Goal: Book appointment/travel/reservation

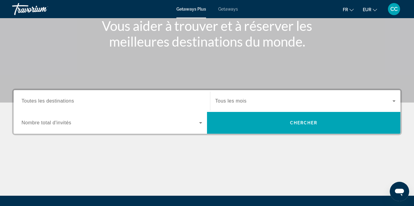
scroll to position [79, 0]
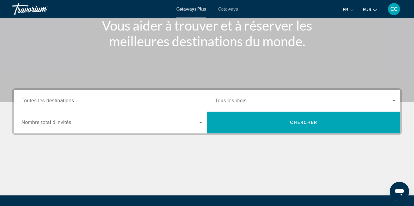
click at [98, 98] on input "Destination Toutes les destinations" at bounding box center [112, 101] width 181 height 7
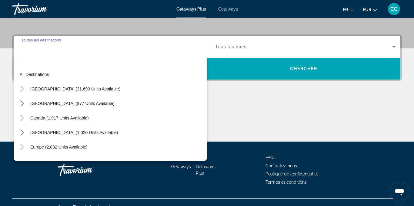
scroll to position [143, 0]
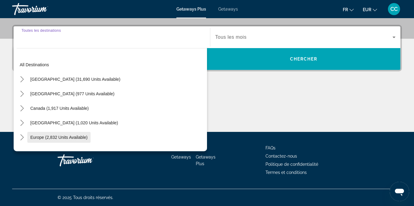
click at [53, 136] on span "Europe (2,832 units available)" at bounding box center [58, 137] width 57 height 5
type input "**********"
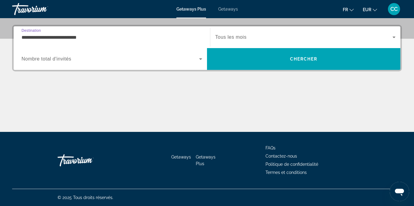
click at [181, 58] on span "Search widget" at bounding box center [111, 58] width 178 height 7
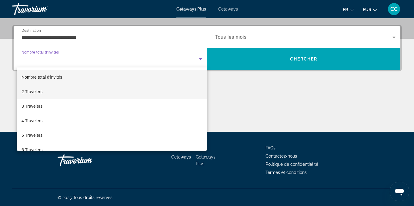
click at [32, 92] on span "2 Travelers" at bounding box center [32, 91] width 21 height 7
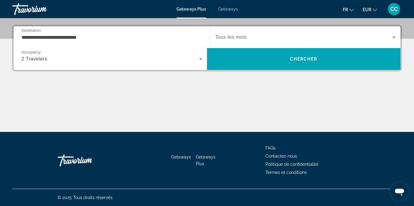
click at [334, 35] on span "Search widget" at bounding box center [303, 37] width 177 height 7
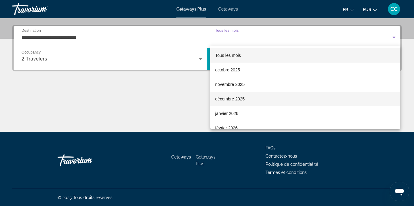
click at [269, 103] on mat-option "décembre 2025" at bounding box center [305, 99] width 190 height 15
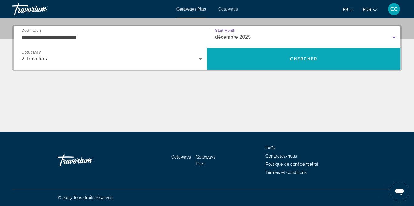
click at [300, 64] on span "Search" at bounding box center [303, 59] width 193 height 15
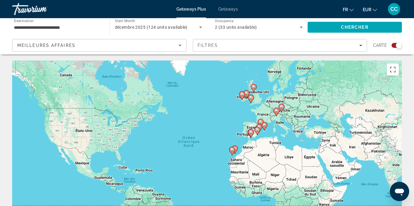
click at [227, 8] on span "Getaways" at bounding box center [228, 9] width 20 height 5
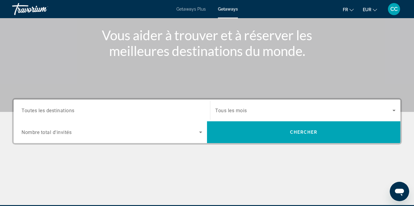
scroll to position [70, 0]
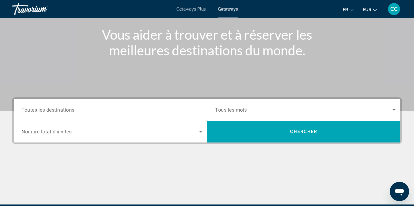
click at [52, 117] on div "Search widget" at bounding box center [112, 110] width 181 height 17
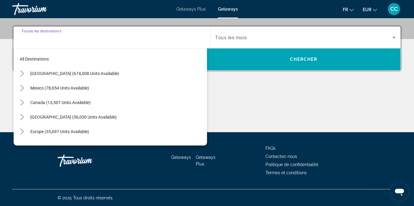
scroll to position [143, 0]
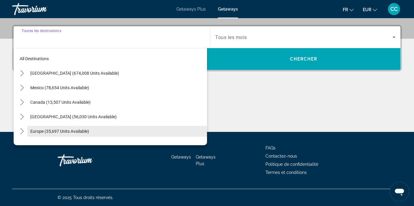
click at [43, 136] on span "Select destination: Europe (35,697 units available)" at bounding box center [117, 131] width 180 height 15
type input "**********"
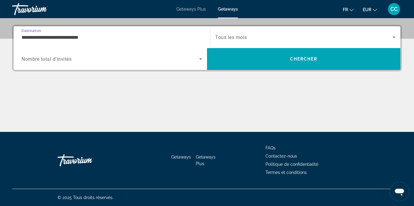
click at [269, 38] on span "Search widget" at bounding box center [303, 37] width 177 height 7
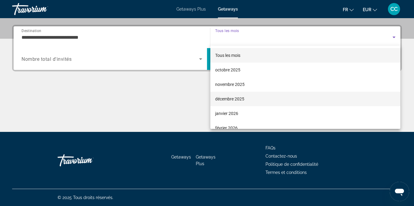
click at [233, 98] on span "décembre 2025" at bounding box center [229, 98] width 29 height 7
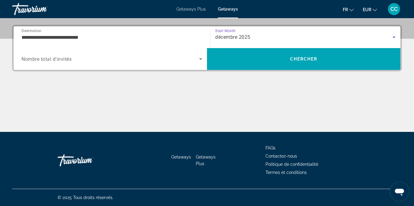
click at [192, 55] on span "Search widget" at bounding box center [111, 58] width 178 height 7
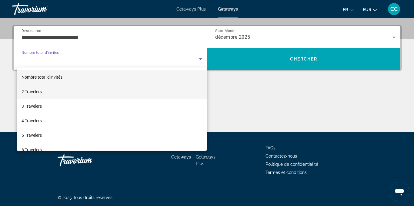
click at [165, 89] on mat-option "2 Travelers" at bounding box center [112, 92] width 190 height 15
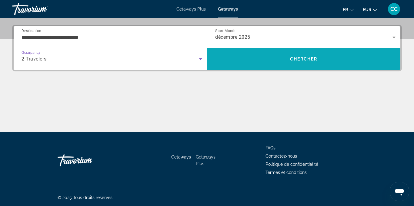
click at [250, 62] on span "Search" at bounding box center [303, 59] width 193 height 15
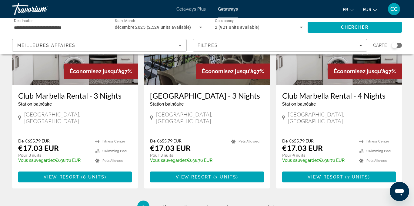
scroll to position [748, 0]
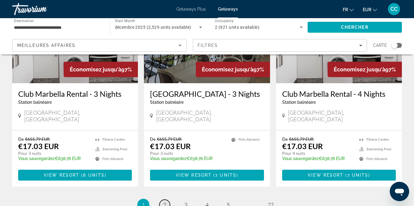
click at [163, 202] on span "2" at bounding box center [164, 205] width 3 height 7
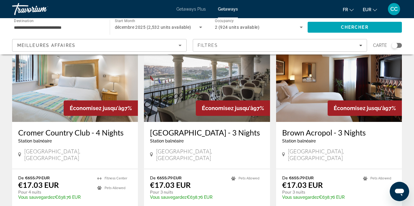
scroll to position [50, 0]
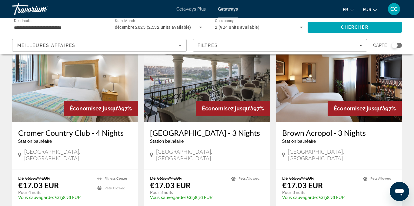
click at [308, 134] on h3 "Brown Acropol - 3 Nights" at bounding box center [339, 133] width 114 height 9
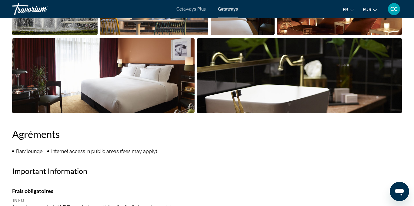
scroll to position [475, 0]
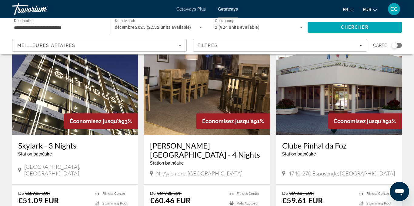
scroll to position [695, 0]
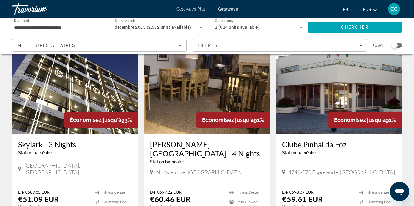
click at [35, 140] on h3 "Skylark - 3 Nights" at bounding box center [75, 144] width 114 height 9
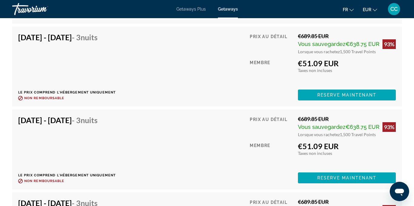
scroll to position [1239, 0]
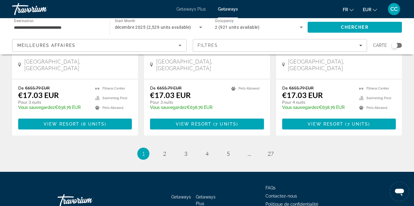
scroll to position [800, 0]
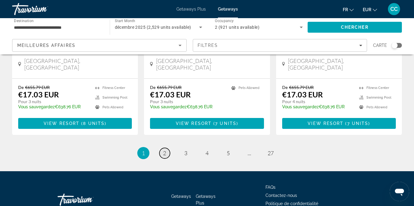
click at [165, 150] on span "2" at bounding box center [164, 153] width 3 height 7
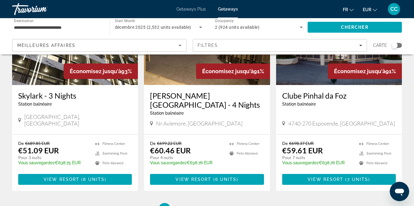
scroll to position [749, 0]
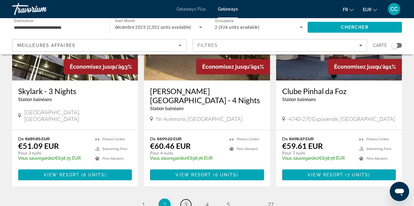
click at [184, 202] on span "3" at bounding box center [185, 205] width 3 height 7
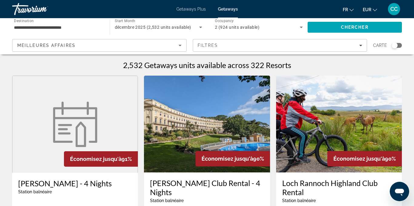
scroll to position [1, 0]
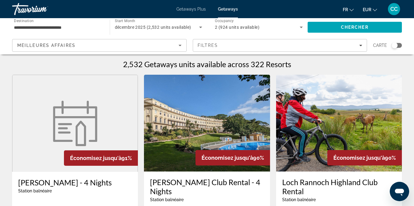
click at [228, 22] on span "Occupancy" at bounding box center [224, 21] width 19 height 4
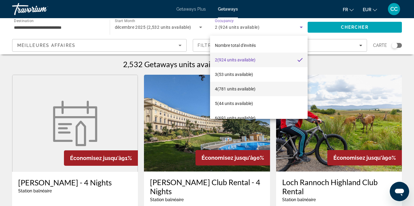
click at [220, 90] on span "4 (781 units available)" at bounding box center [235, 88] width 41 height 7
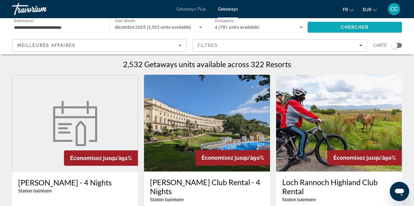
click at [362, 28] on span "Chercher" at bounding box center [355, 27] width 28 height 5
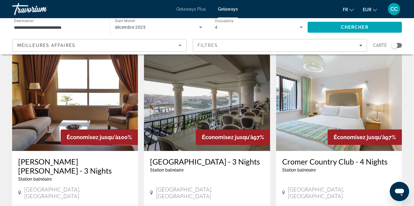
scroll to position [464, 0]
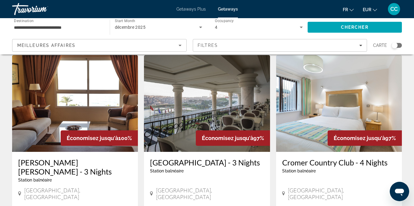
click at [77, 158] on h3 "[PERSON_NAME] [PERSON_NAME] - 3 Nights" at bounding box center [75, 167] width 114 height 18
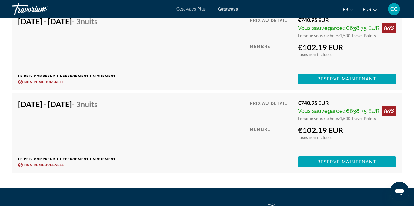
scroll to position [1925, 0]
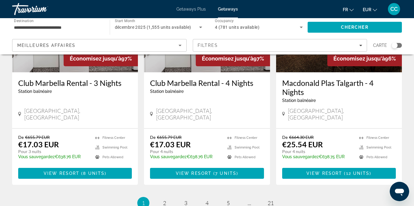
scroll to position [766, 0]
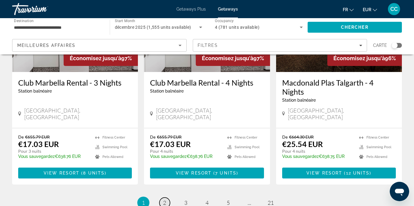
click at [166, 200] on span "2" at bounding box center [164, 203] width 3 height 7
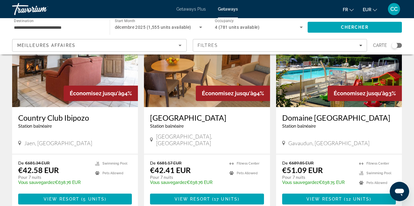
scroll to position [290, 0]
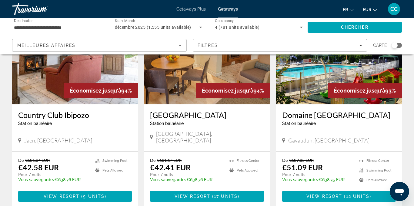
click at [28, 112] on h3 "Country Club Ibipozo" at bounding box center [75, 115] width 114 height 9
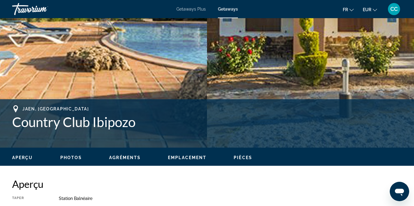
scroll to position [158, 0]
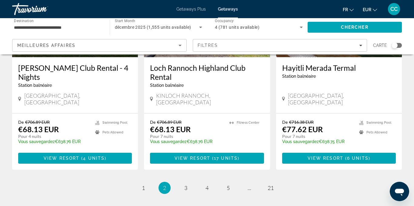
scroll to position [767, 0]
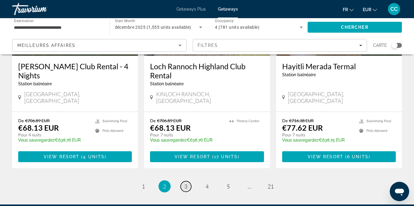
click at [184, 182] on link "page 3" at bounding box center [186, 187] width 11 height 11
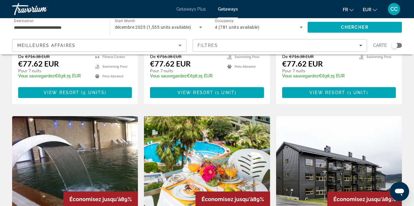
scroll to position [618, 0]
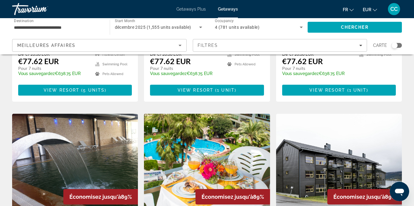
click at [394, 42] on div "Search widget" at bounding box center [395, 45] width 6 height 6
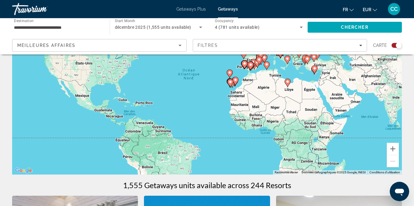
scroll to position [0, 0]
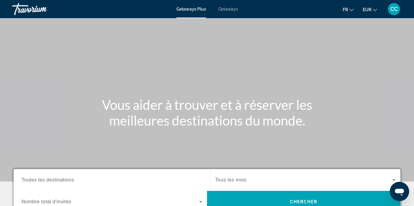
click at [232, 12] on div "Getaways Plus Getaways fr English Español Français Italiano Português русский E…" at bounding box center [207, 9] width 414 height 16
click at [231, 9] on span "Getaways" at bounding box center [228, 9] width 20 height 5
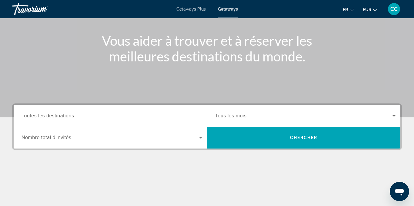
scroll to position [66, 0]
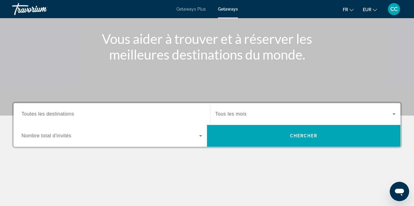
click at [59, 109] on div "Search widget" at bounding box center [112, 114] width 181 height 17
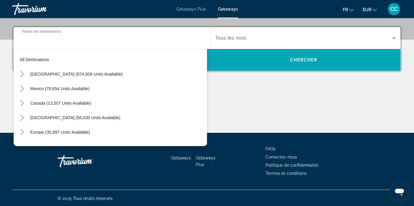
scroll to position [143, 0]
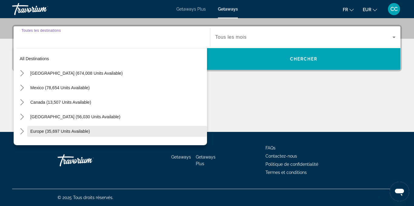
click at [48, 129] on span "Europe (35,697 units available)" at bounding box center [60, 131] width 60 height 5
type input "**********"
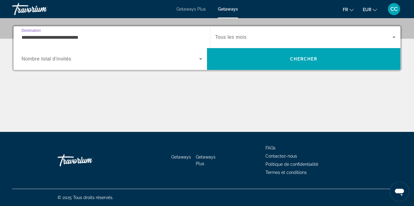
click at [76, 61] on span "Search widget" at bounding box center [111, 58] width 178 height 7
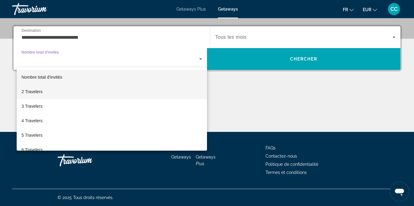
click at [44, 92] on mat-option "2 Travelers" at bounding box center [112, 92] width 190 height 15
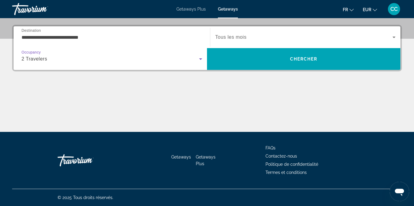
click at [257, 41] on div "Search widget" at bounding box center [305, 37] width 180 height 17
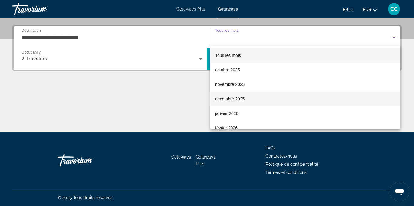
click at [246, 94] on mat-option "décembre 2025" at bounding box center [305, 99] width 190 height 15
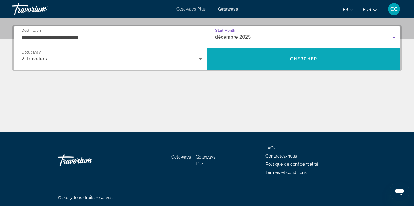
click at [295, 62] on span "Search" at bounding box center [303, 59] width 193 height 15
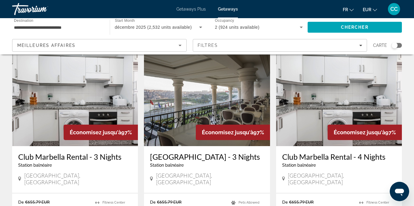
scroll to position [686, 0]
click at [76, 152] on h3 "Club Marbella Rental - 3 Nights" at bounding box center [75, 156] width 114 height 9
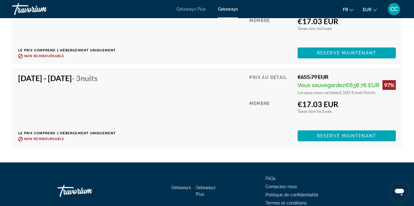
scroll to position [1434, 0]
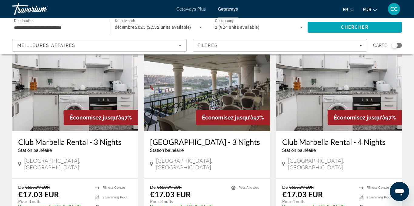
scroll to position [701, 0]
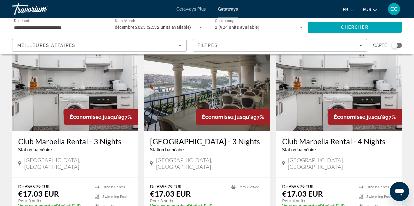
click at [169, 137] on h3 "[GEOGRAPHIC_DATA] - 3 Nights" at bounding box center [207, 141] width 114 height 9
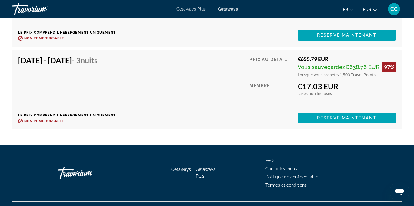
scroll to position [1351, 0]
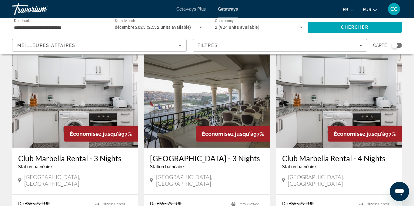
scroll to position [685, 0]
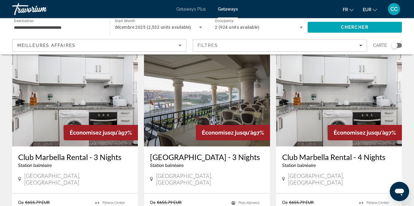
click at [293, 153] on h3 "Club Marbella Rental - 4 Nights" at bounding box center [339, 157] width 114 height 9
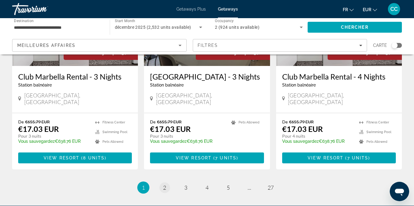
scroll to position [764, 0]
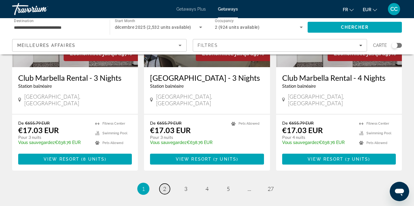
click at [164, 186] on span "2" at bounding box center [164, 189] width 3 height 7
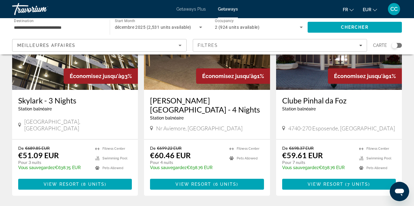
scroll to position [740, 0]
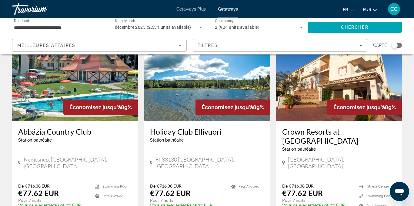
scroll to position [275, 0]
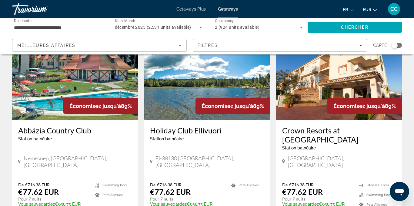
click at [66, 127] on h3 "Abbázia Country Club" at bounding box center [75, 130] width 114 height 9
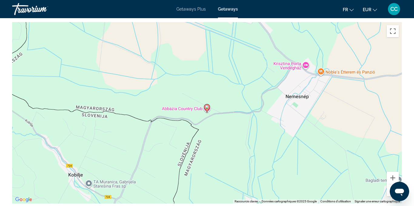
scroll to position [918, 0]
